Goal: Task Accomplishment & Management: Complete application form

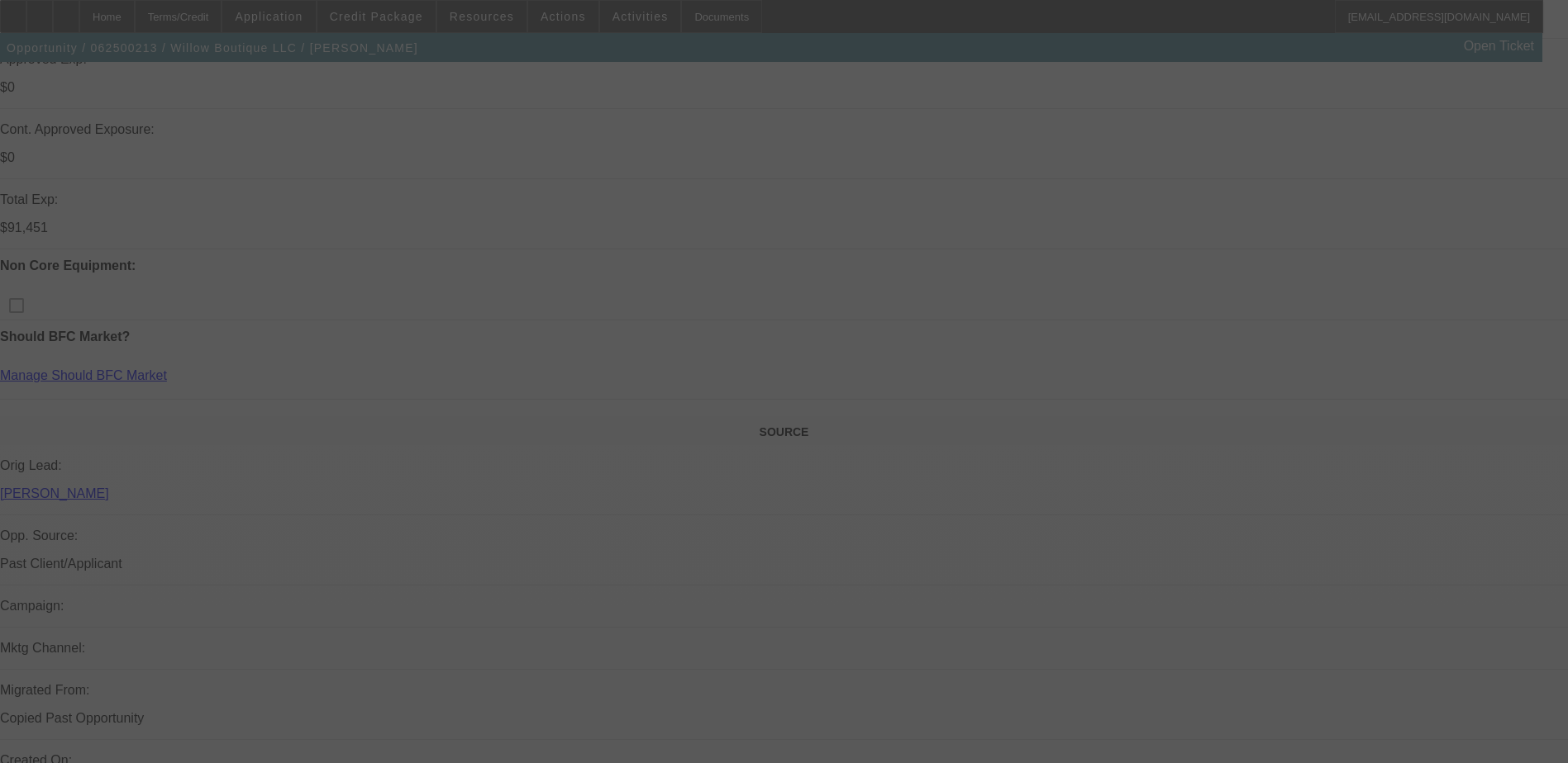
scroll to position [744, 0]
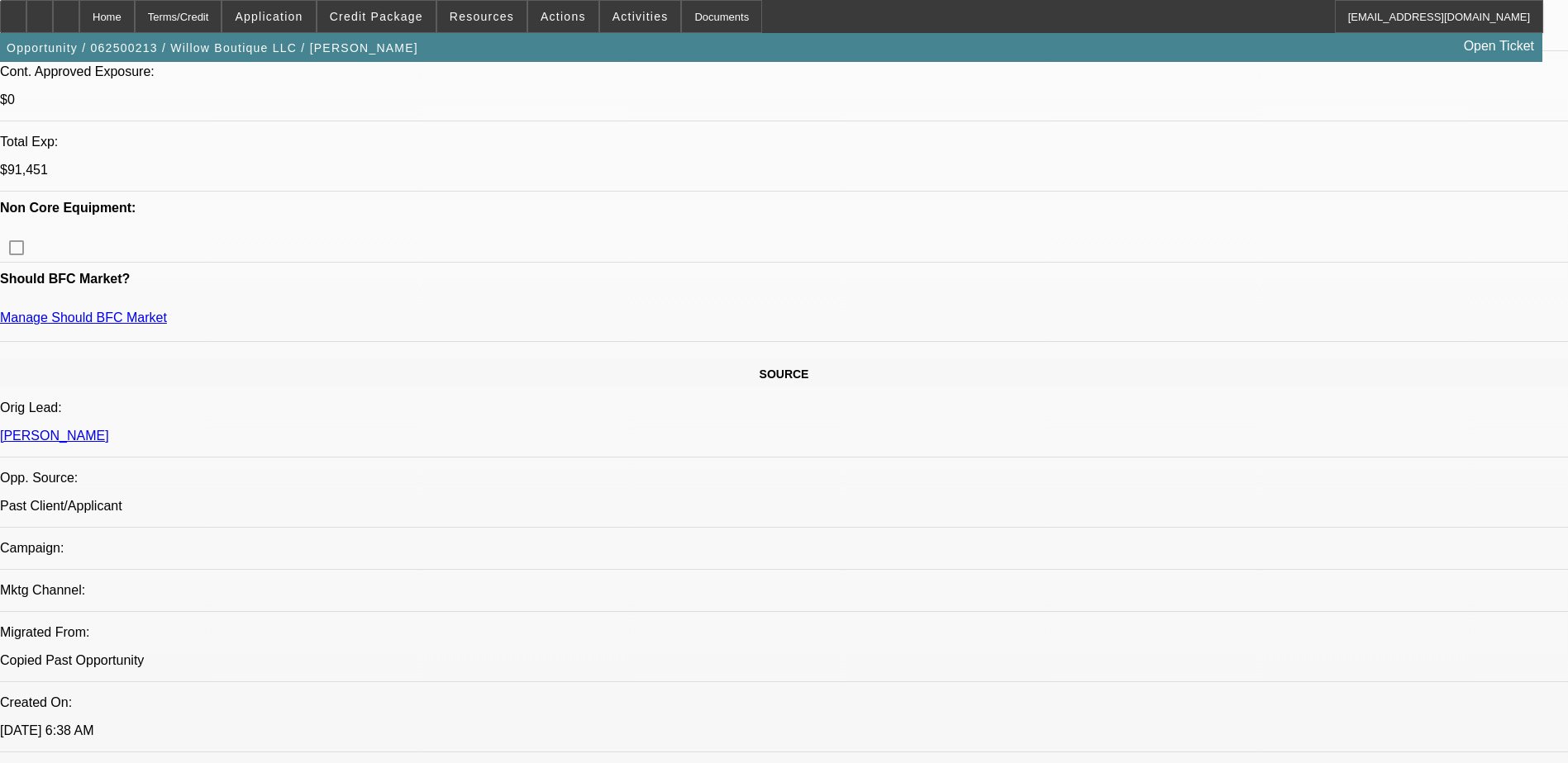
select select "0"
select select "2"
select select "0"
select select "2"
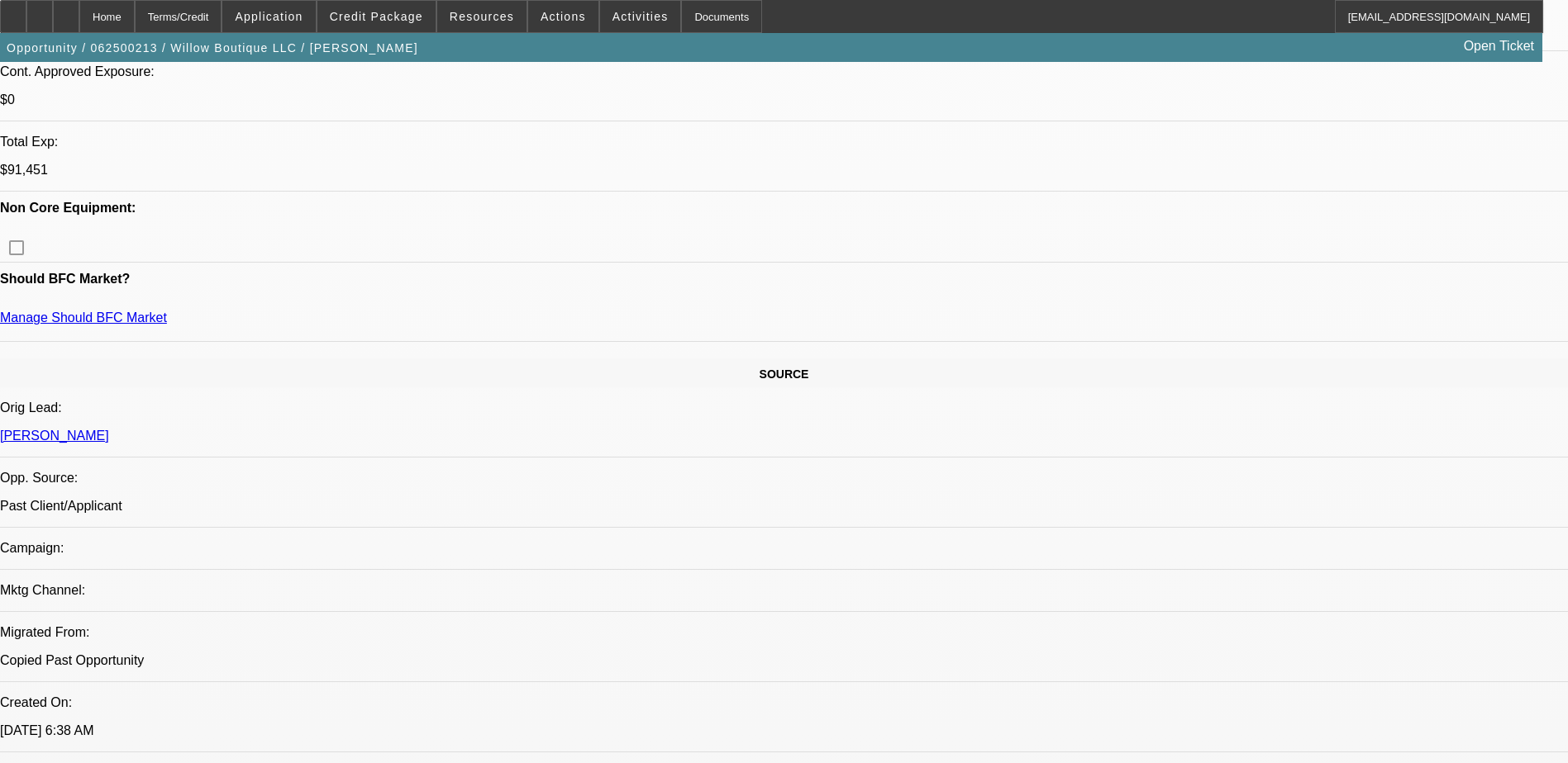
select select "0"
select select "2"
select select "0"
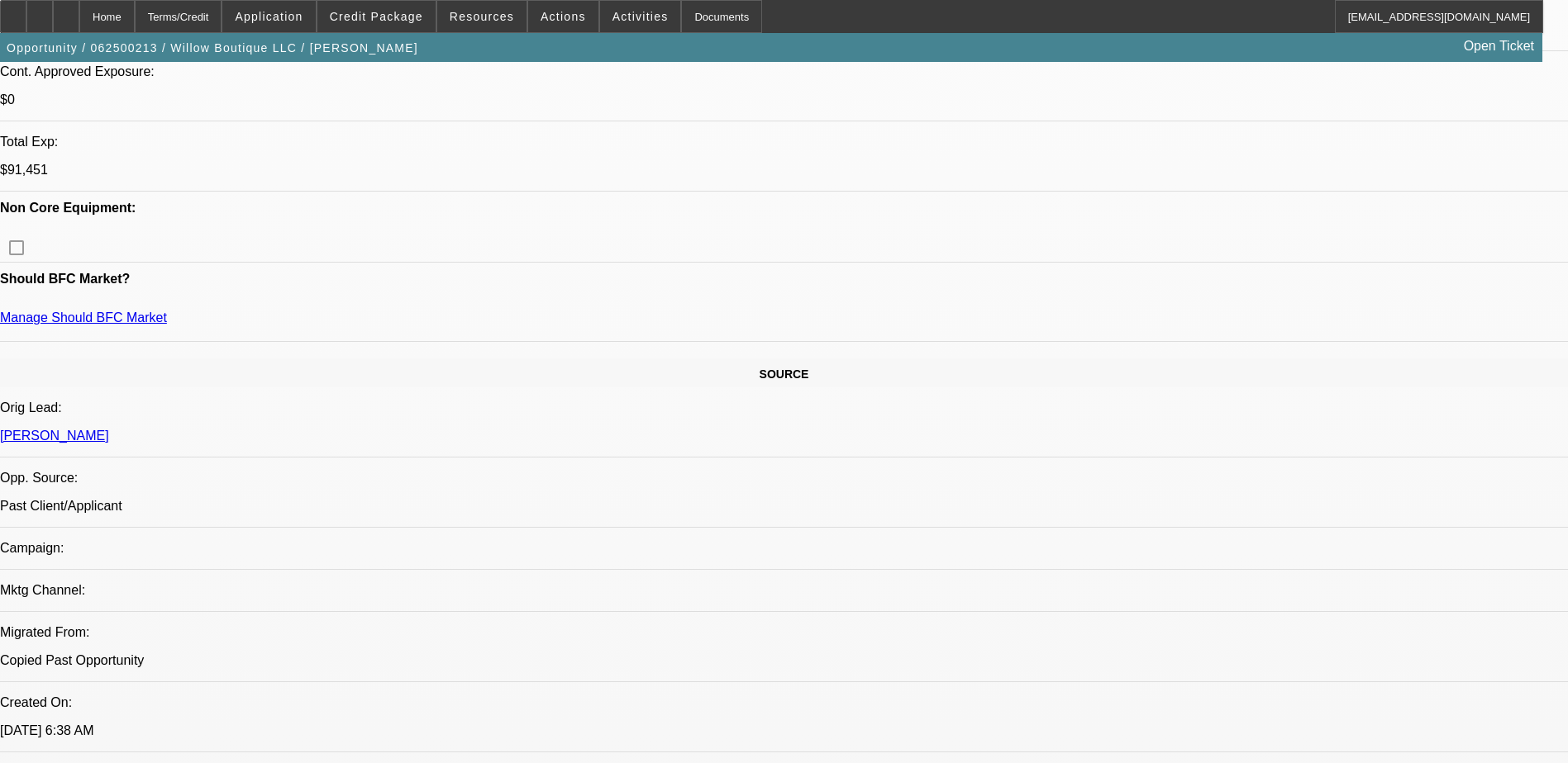
select select "2"
select select "0"
select select "1"
select select "2"
select select "6"
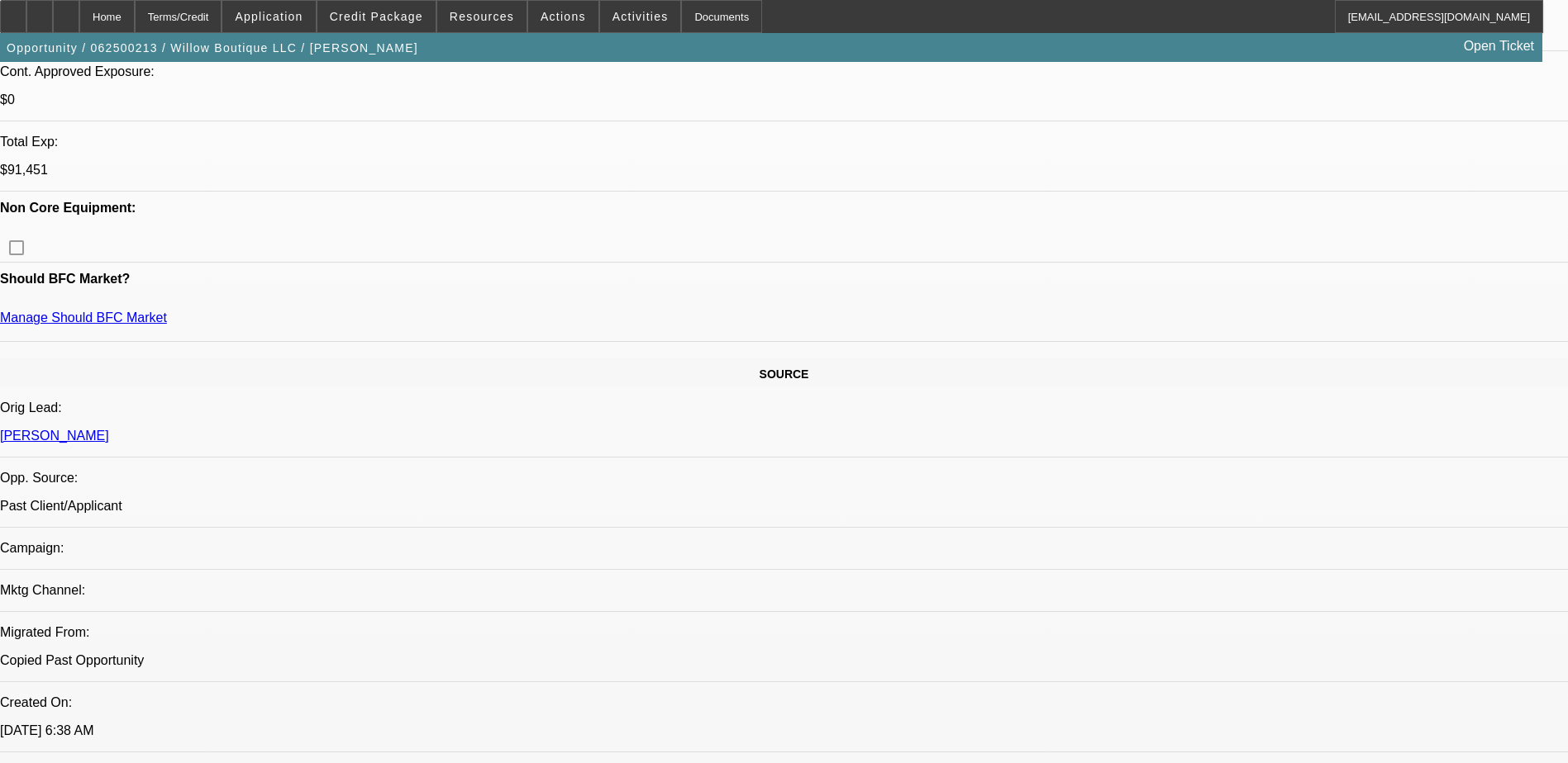
select select "1"
select select "2"
select select "6"
select select "1"
select select "2"
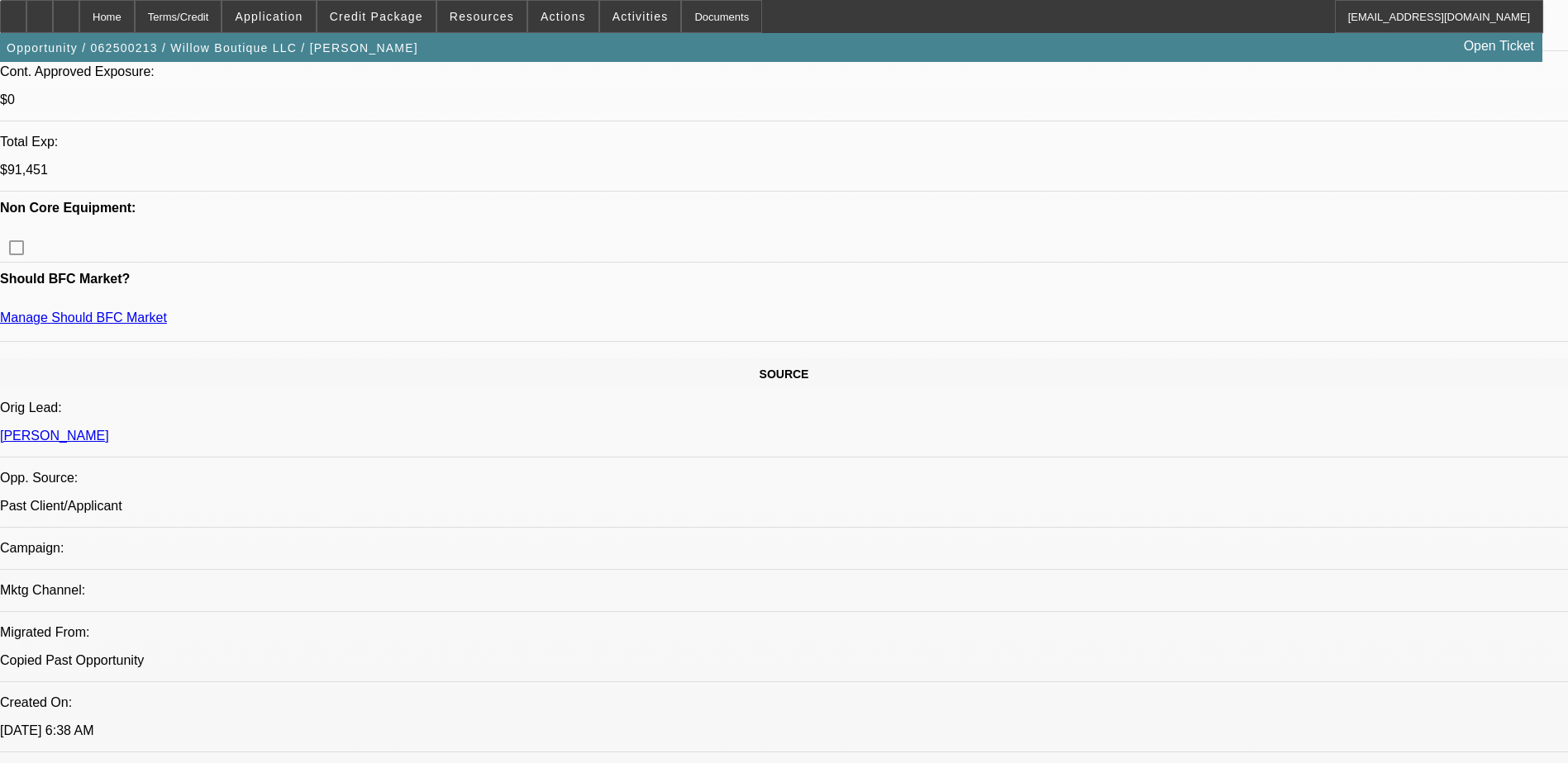
select select "6"
select select "1"
select select "2"
select select "6"
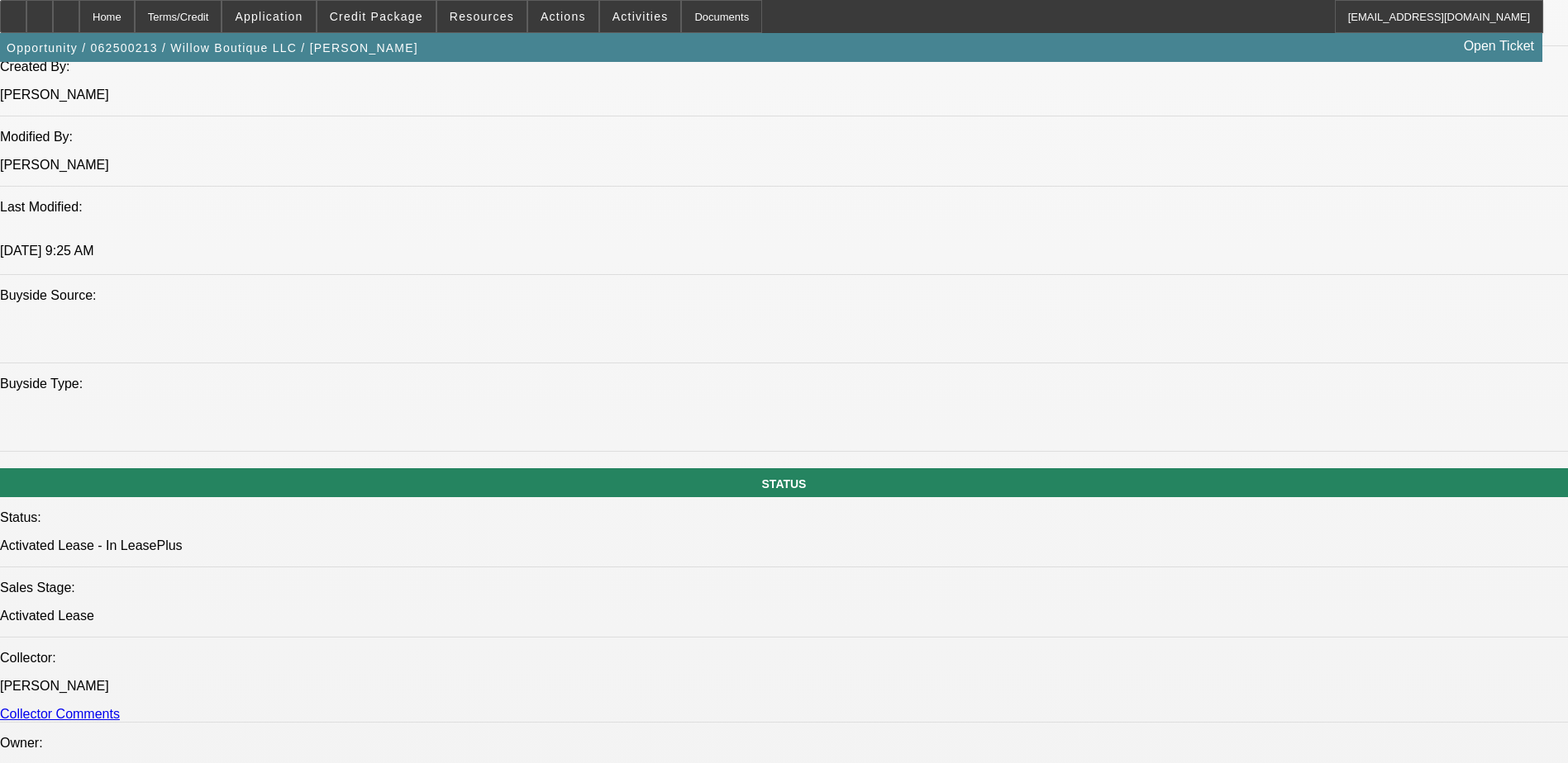
scroll to position [1487, 0]
